Goal: Feedback & Contribution: Contribute content

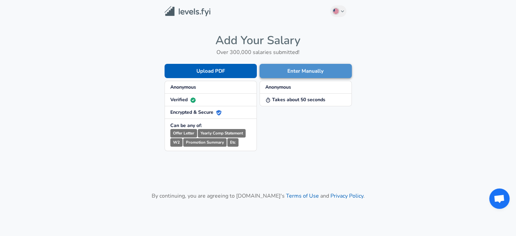
click at [314, 72] on button "Enter Manually" at bounding box center [306, 71] width 92 height 14
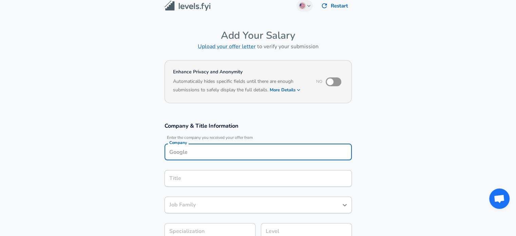
click at [247, 157] on div "Company" at bounding box center [258, 151] width 187 height 17
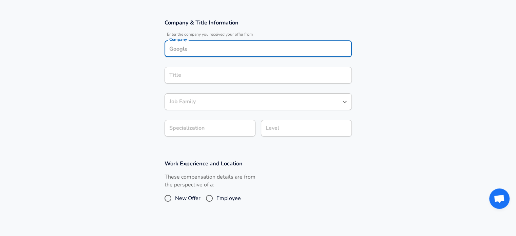
scroll to position [114, 0]
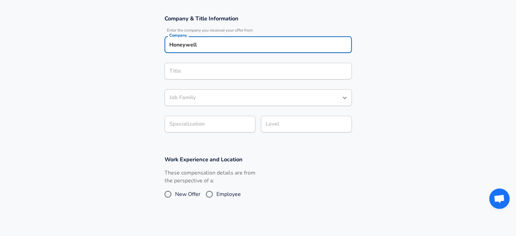
type input "Honeywell"
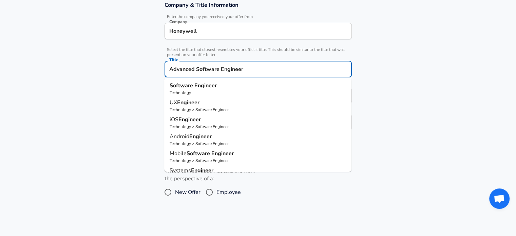
type input "Advanced Software Engineer"
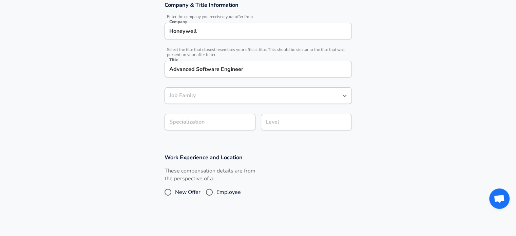
click at [388, 131] on section "Company & Title Information Enter the company you received your offer from Comp…" at bounding box center [258, 69] width 516 height 152
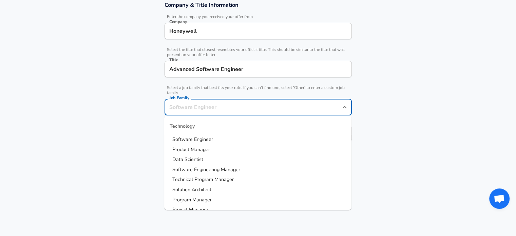
scroll to position [141, 0]
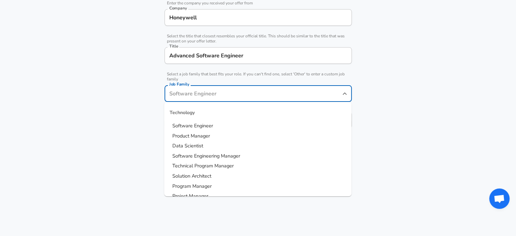
click at [236, 92] on input "Job Family" at bounding box center [253, 93] width 171 height 11
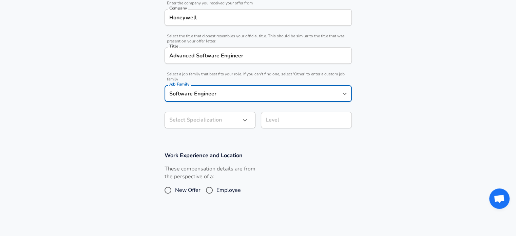
type input "Software Engineer"
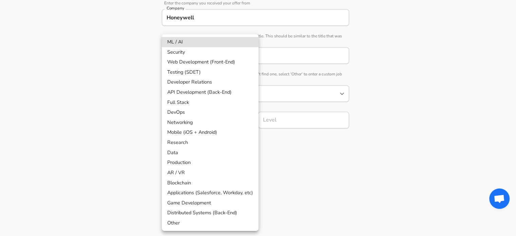
scroll to position [161, 0]
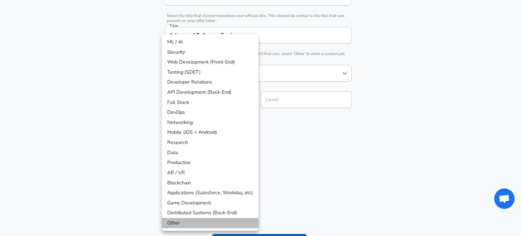
click at [214, 226] on li "Other" at bounding box center [210, 223] width 97 height 10
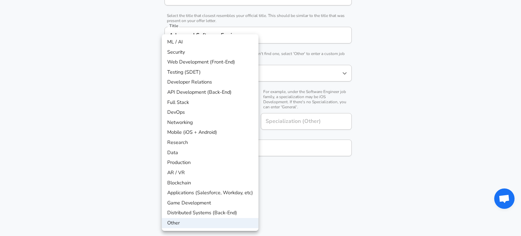
click at [207, 95] on li "API Development (Back-End)" at bounding box center [210, 92] width 97 height 10
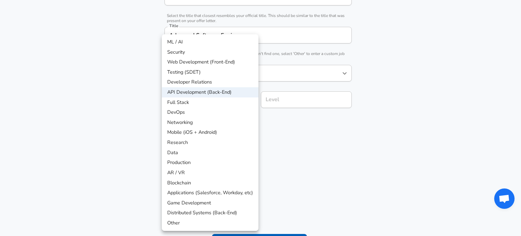
click at [216, 102] on li "Full Stack" at bounding box center [210, 102] width 97 height 10
type input "Full Stack"
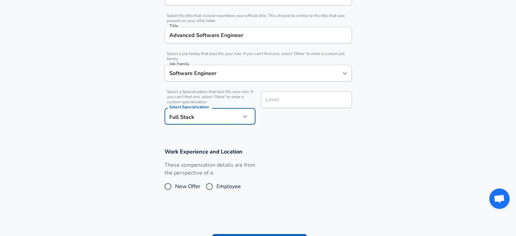
scroll to position [175, 0]
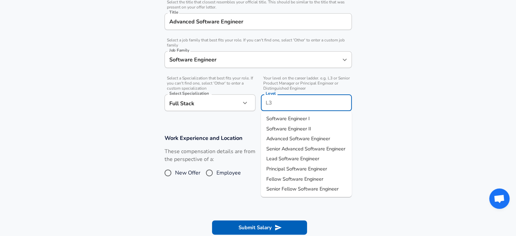
click at [299, 103] on input "Level" at bounding box center [306, 102] width 85 height 11
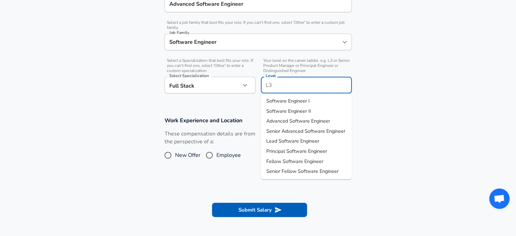
click at [309, 124] on span "Advanced Software Engineer" at bounding box center [298, 120] width 64 height 7
type input "Advanced Software Engineer"
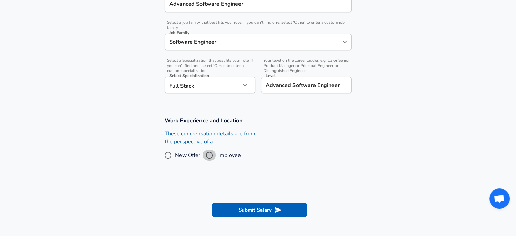
click at [209, 155] on input "Employee" at bounding box center [209, 155] width 14 height 11
radio input "true"
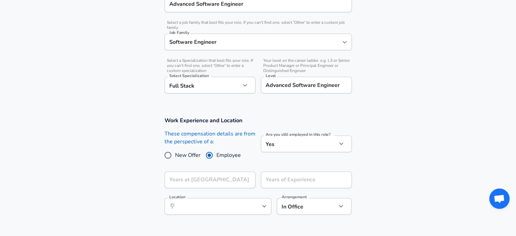
scroll to position [233, 0]
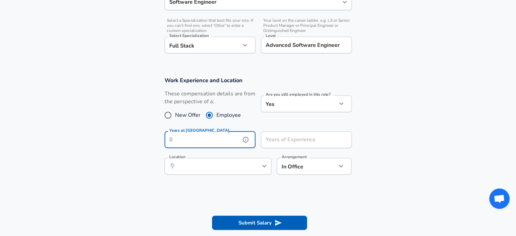
click at [220, 142] on input "Years at [GEOGRAPHIC_DATA]" at bounding box center [203, 139] width 76 height 17
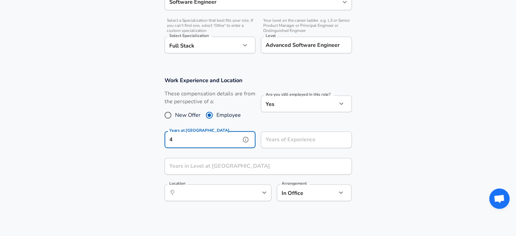
type input "4"
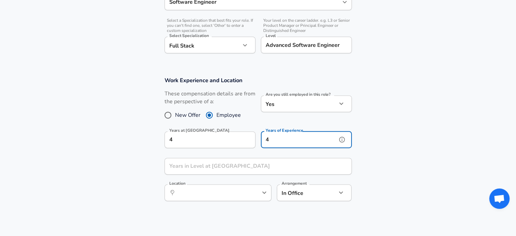
type input "4"
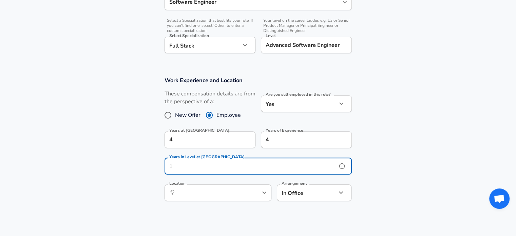
scroll to position [0, 0]
type input "3"
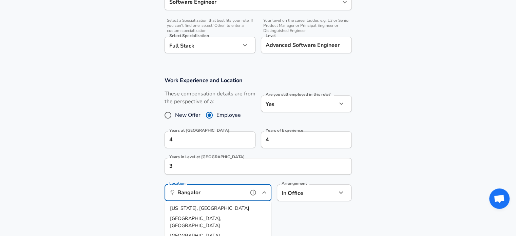
type input "[GEOGRAPHIC_DATA]"
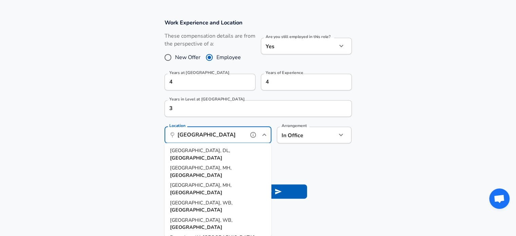
scroll to position [291, 0]
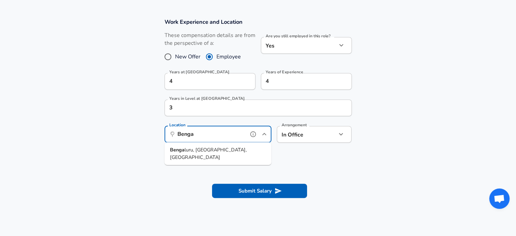
click at [208, 152] on span "luru, [GEOGRAPHIC_DATA], [GEOGRAPHIC_DATA]" at bounding box center [208, 153] width 77 height 14
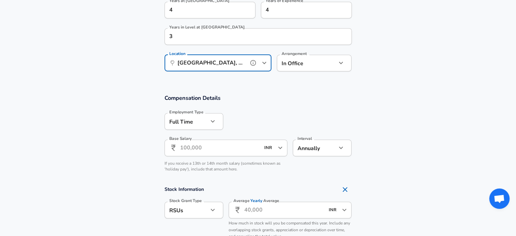
scroll to position [363, 0]
type input "[GEOGRAPHIC_DATA], [GEOGRAPHIC_DATA], [GEOGRAPHIC_DATA]"
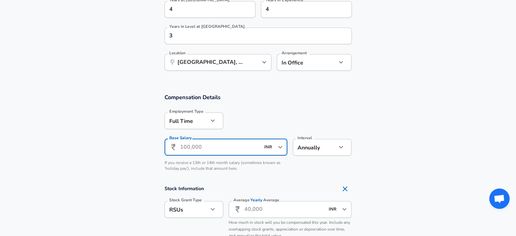
click at [217, 144] on input "Base Salary" at bounding box center [220, 147] width 80 height 17
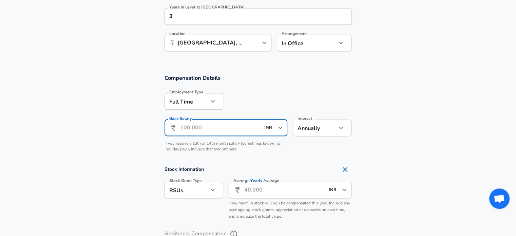
scroll to position [382, 0]
type input "2"
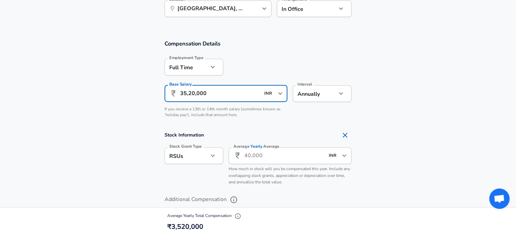
scroll to position [436, 0]
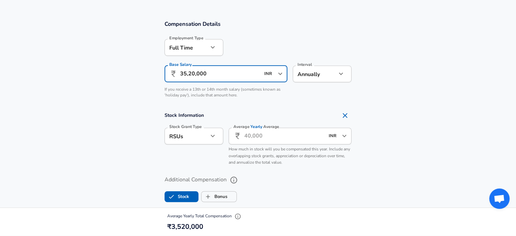
type input "35,20,000"
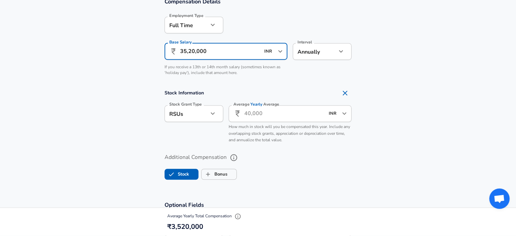
scroll to position [458, 0]
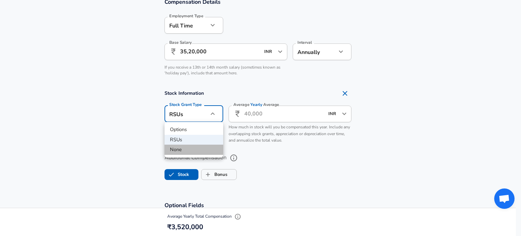
click at [208, 149] on li "None" at bounding box center [194, 150] width 59 height 10
type input "none"
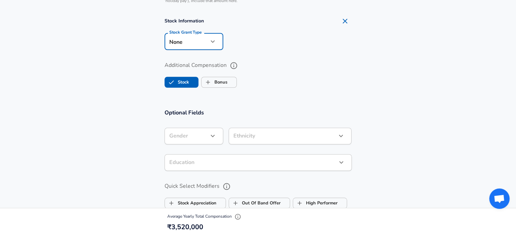
scroll to position [531, 0]
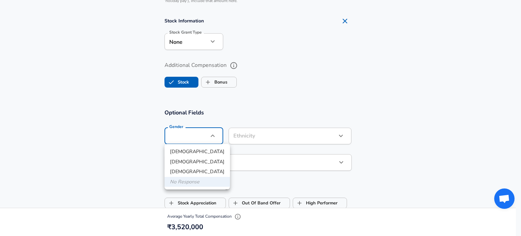
click at [262, 113] on div at bounding box center [260, 118] width 521 height 236
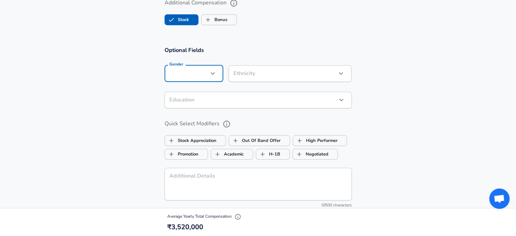
scroll to position [594, 0]
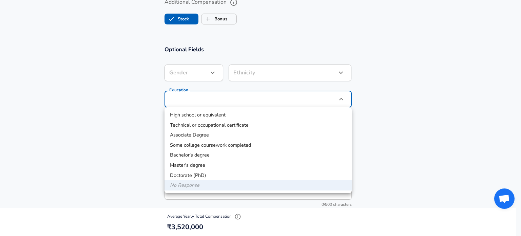
click at [231, 154] on li "Bachelor's degree" at bounding box center [258, 155] width 187 height 10
type input "Bachelors degree"
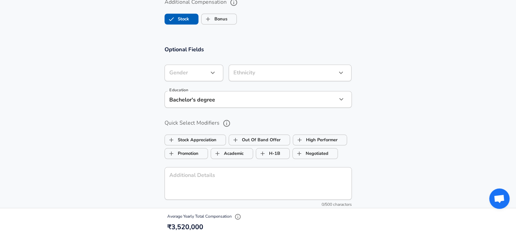
click at [257, 113] on div "Optional Fields Gender ​ Gender Ethnicity ​ Ethnicity Education Bachelor's degr…" at bounding box center [258, 127] width 204 height 165
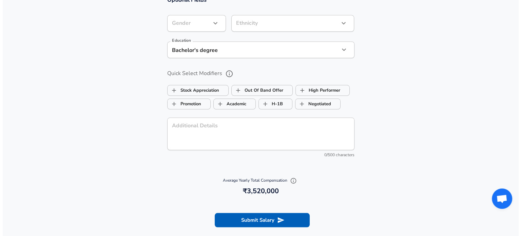
scroll to position [643, 0]
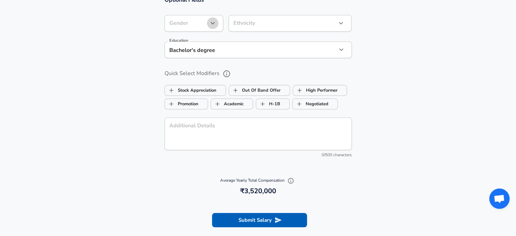
click at [209, 27] on icon "button" at bounding box center [213, 23] width 8 height 8
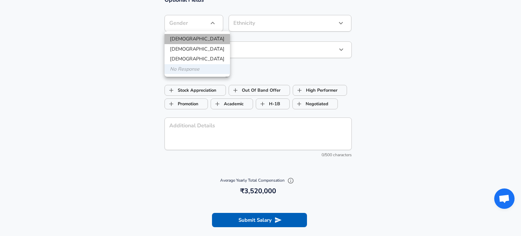
click at [202, 43] on li "[DEMOGRAPHIC_DATA]" at bounding box center [197, 39] width 65 height 10
type input "[DEMOGRAPHIC_DATA]"
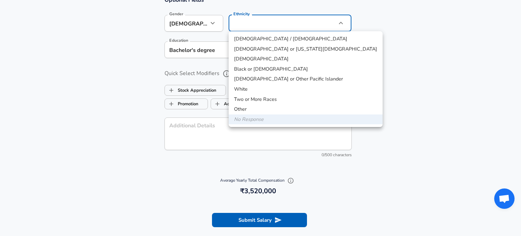
click at [409, 107] on div at bounding box center [260, 118] width 521 height 236
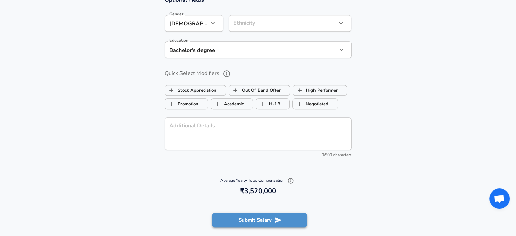
click at [257, 218] on button "Submit Salary" at bounding box center [259, 220] width 95 height 14
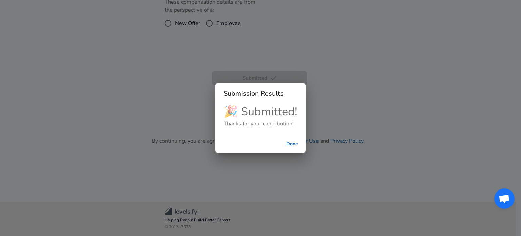
scroll to position [140, 0]
